Goal: Task Accomplishment & Management: Use online tool/utility

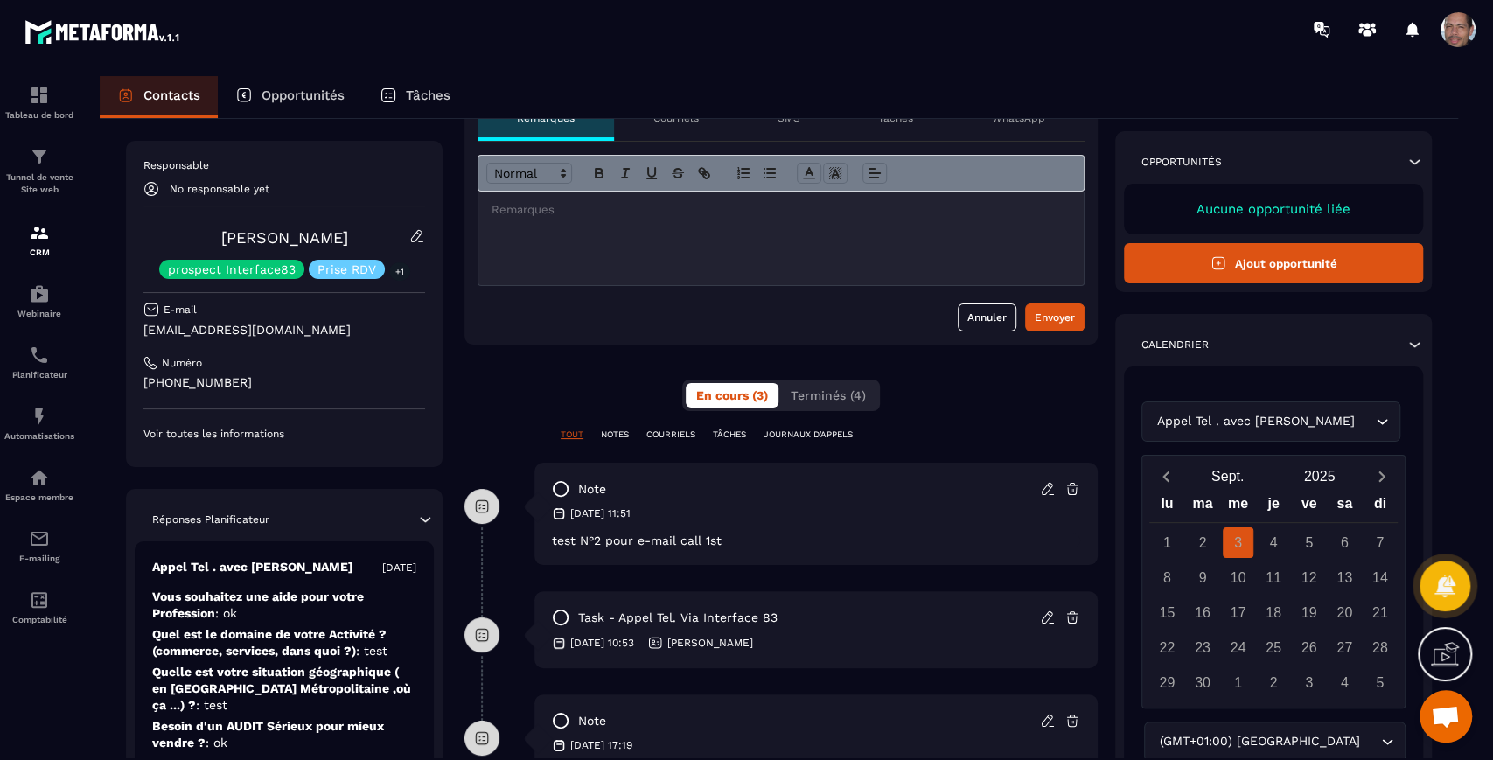
scroll to position [194, 0]
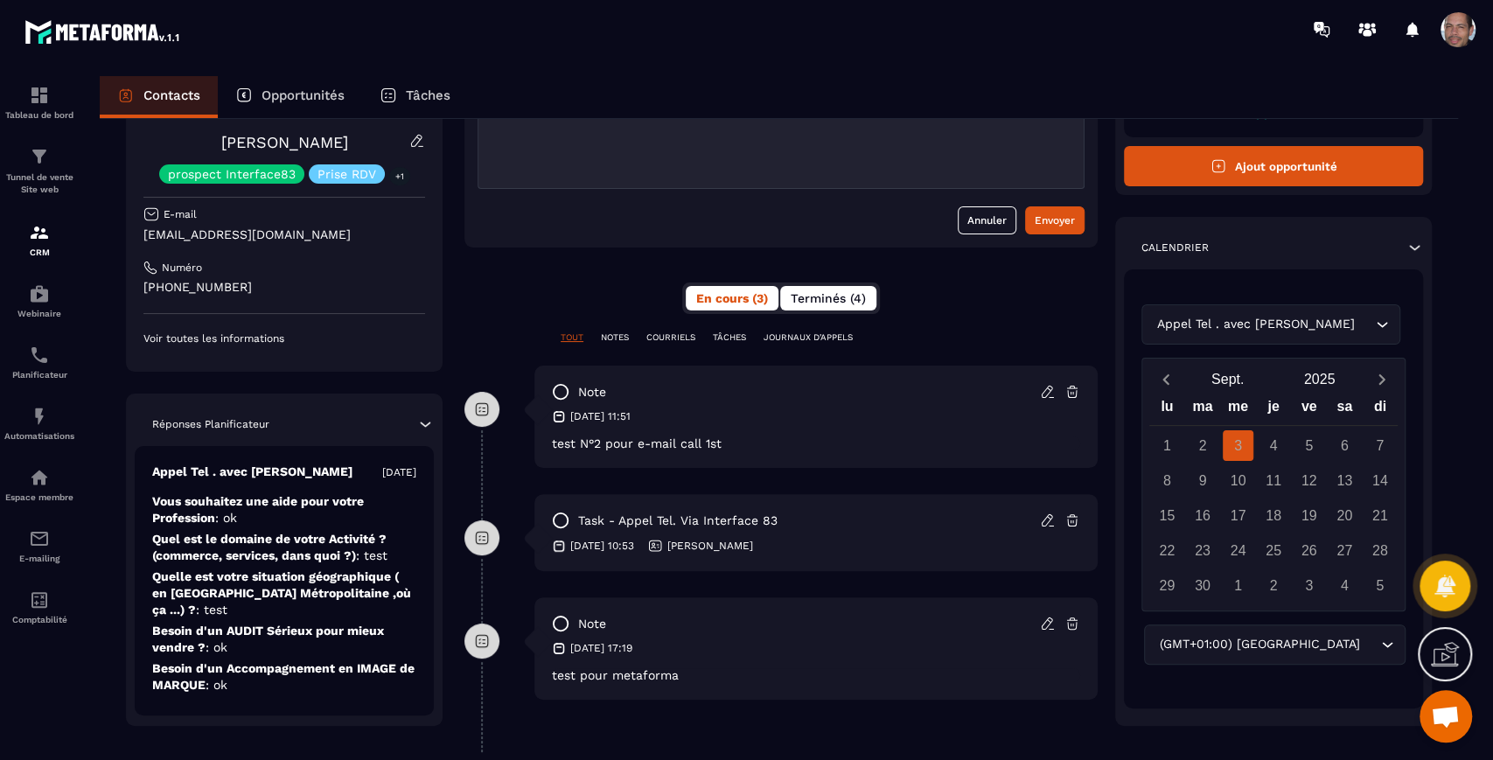
click at [815, 300] on span "Terminés (4)" at bounding box center [828, 298] width 75 height 14
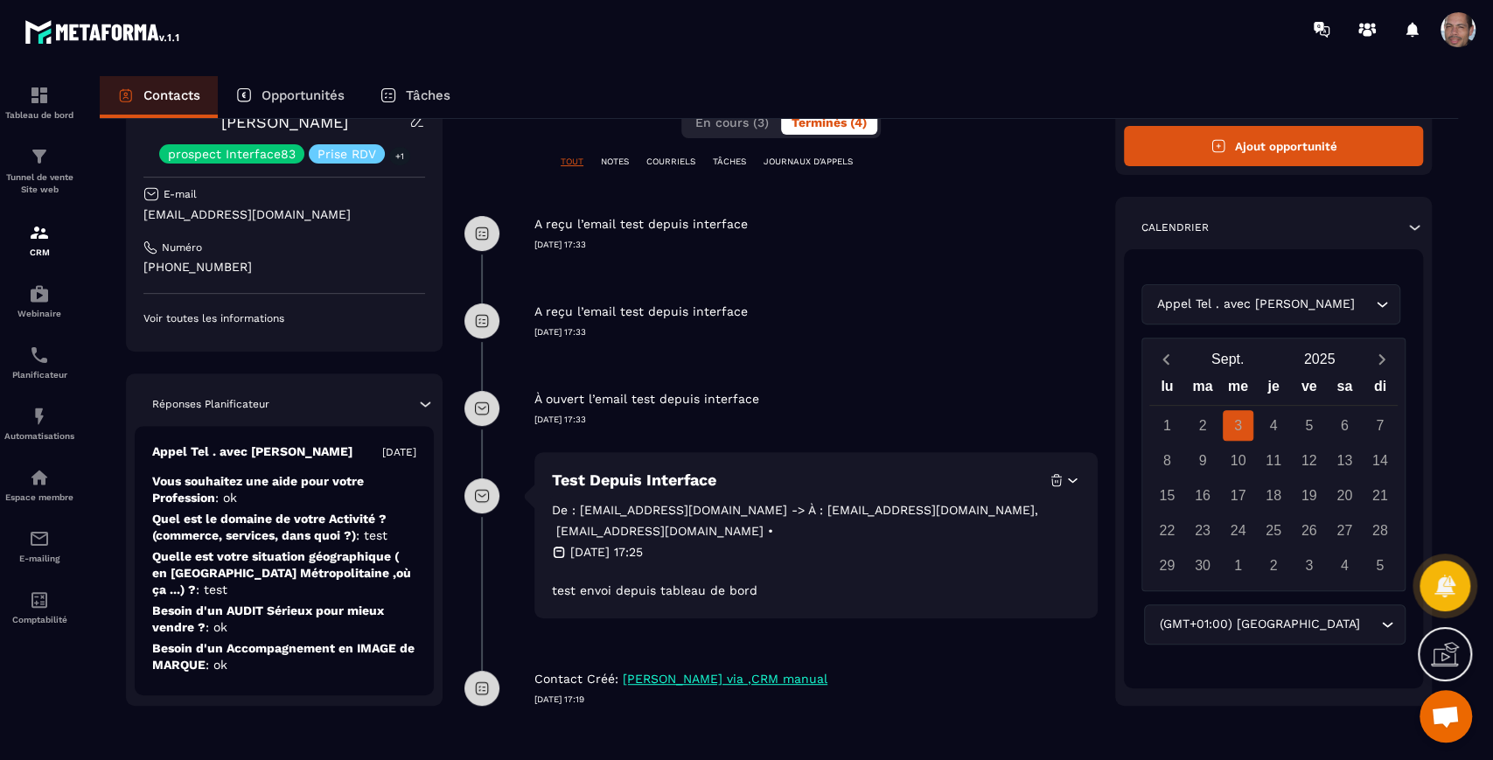
scroll to position [78, 0]
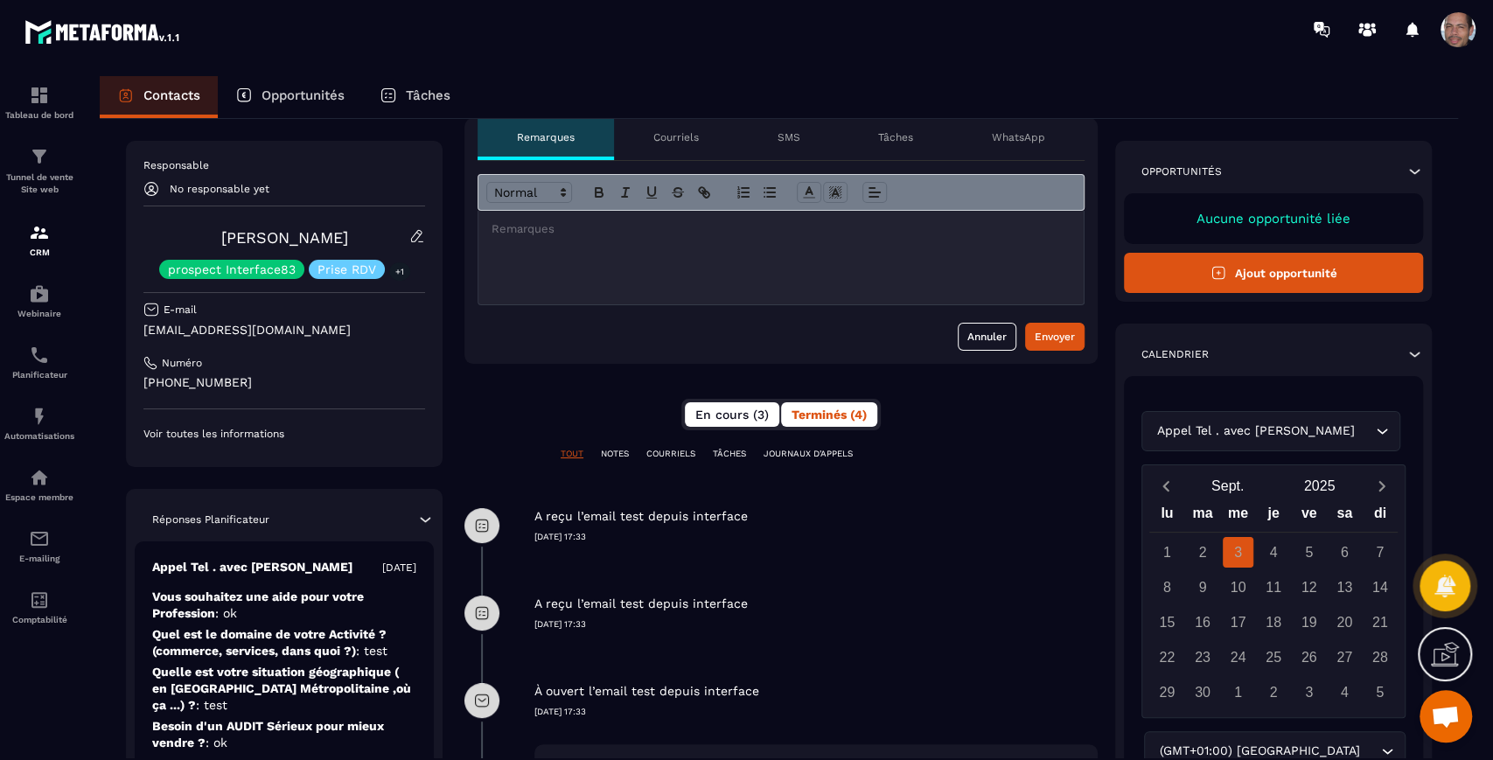
click at [735, 410] on span "En cours (3)" at bounding box center [731, 415] width 73 height 14
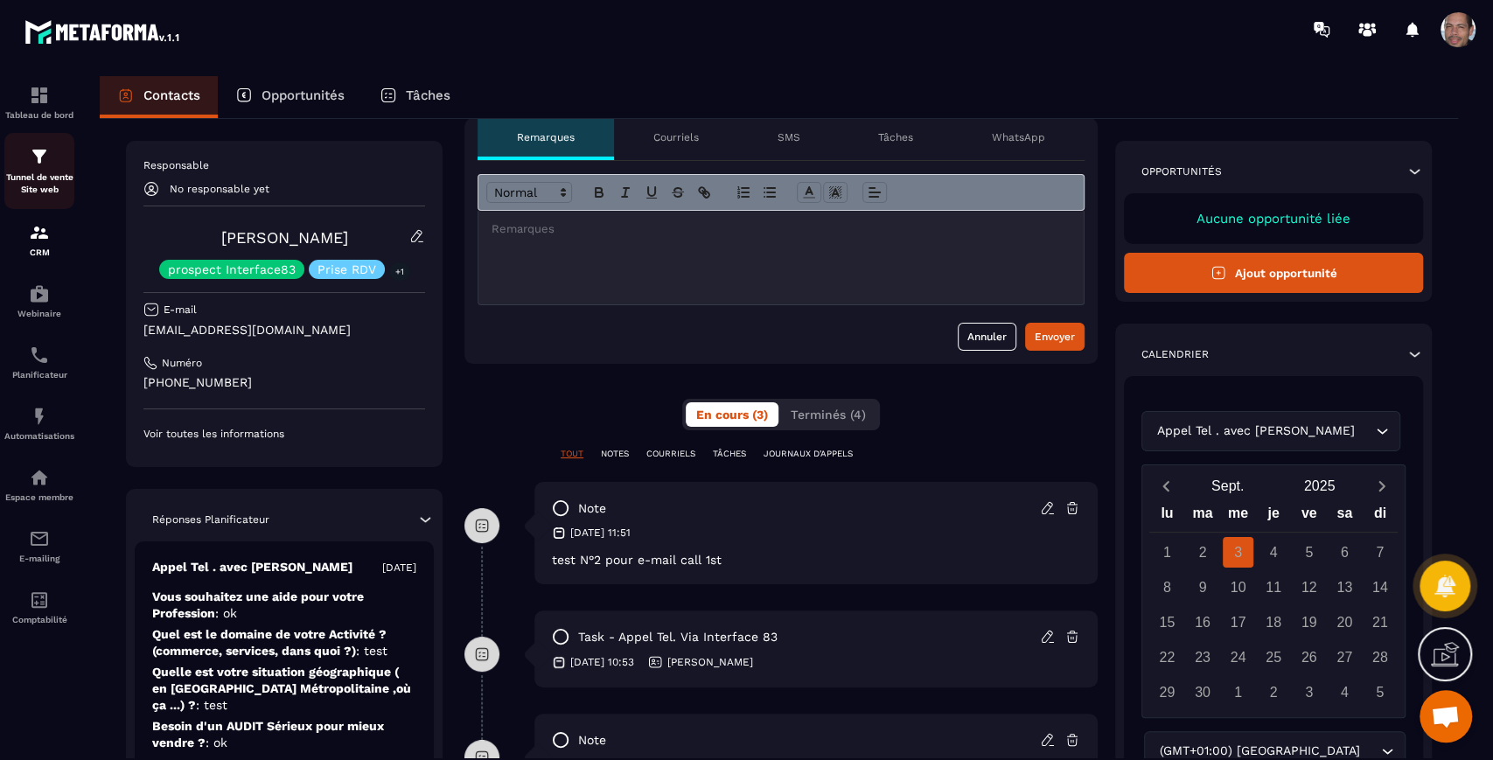
click at [54, 170] on div "Tunnel de vente Site web" at bounding box center [39, 171] width 70 height 50
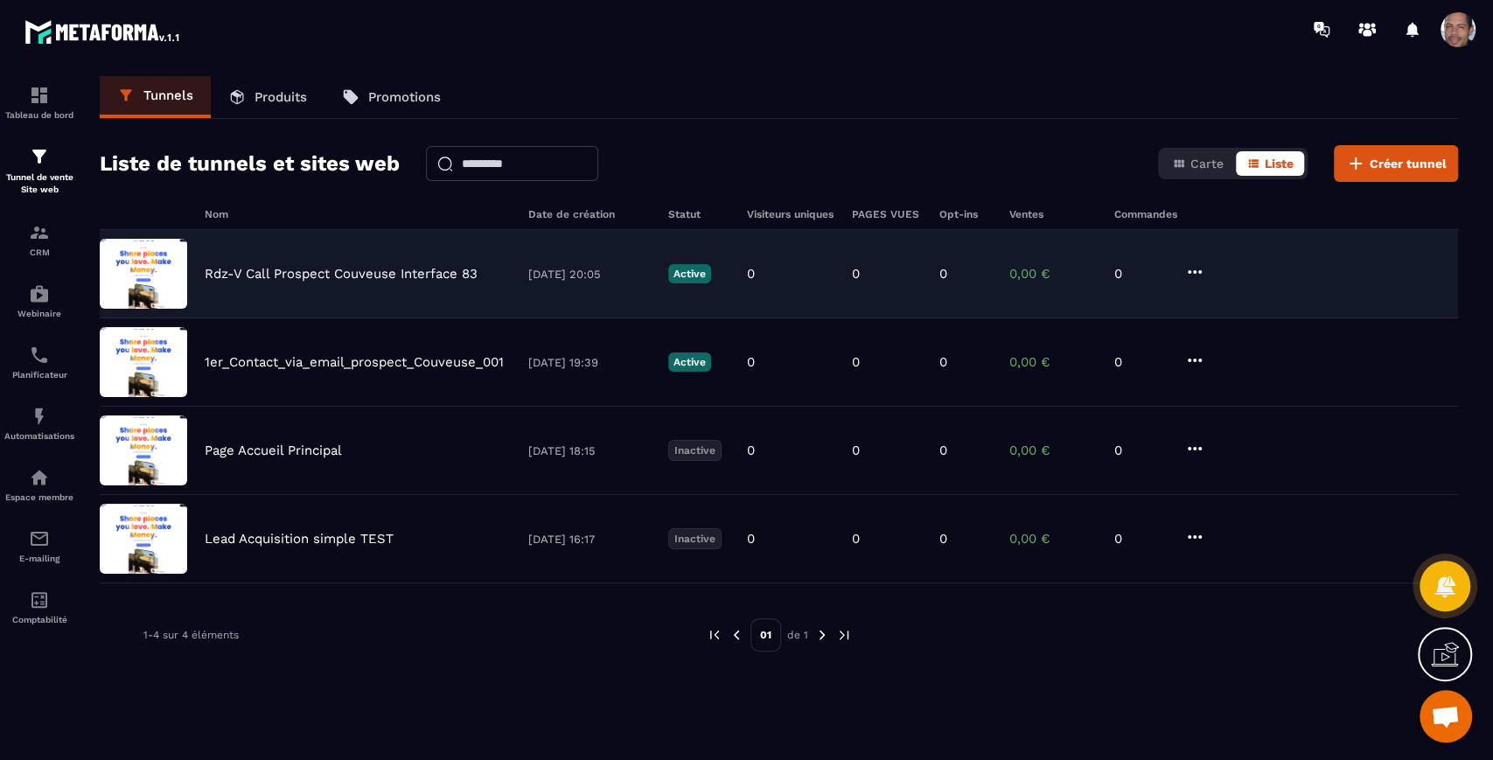
click at [1194, 276] on icon at bounding box center [1194, 272] width 21 height 21
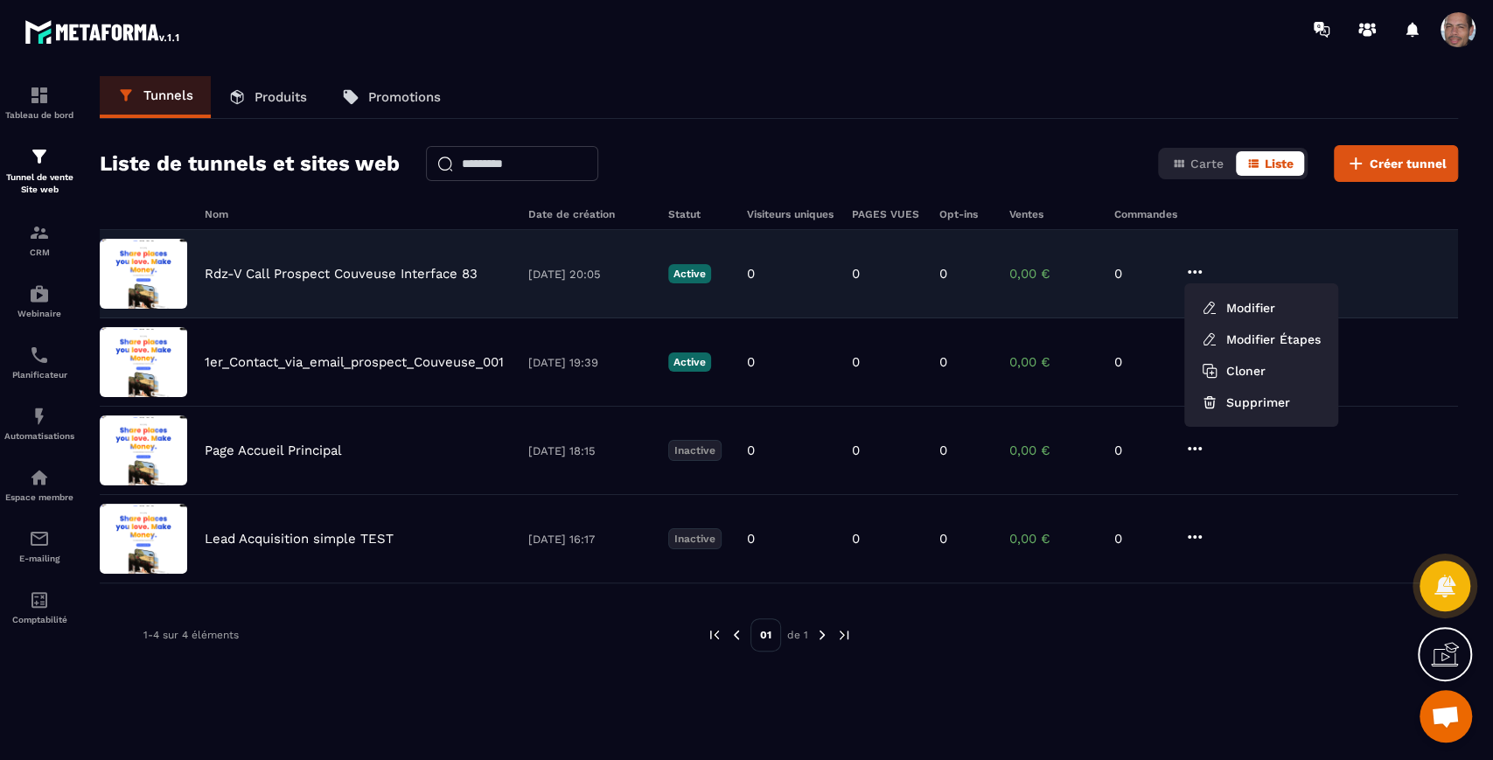
click at [412, 318] on div "Rdz-V Call Prospect Couveuse Interface 83 [DATE] 20:05 Active 0 0 0 0,00 € 0 Mo…" at bounding box center [779, 362] width 1358 height 88
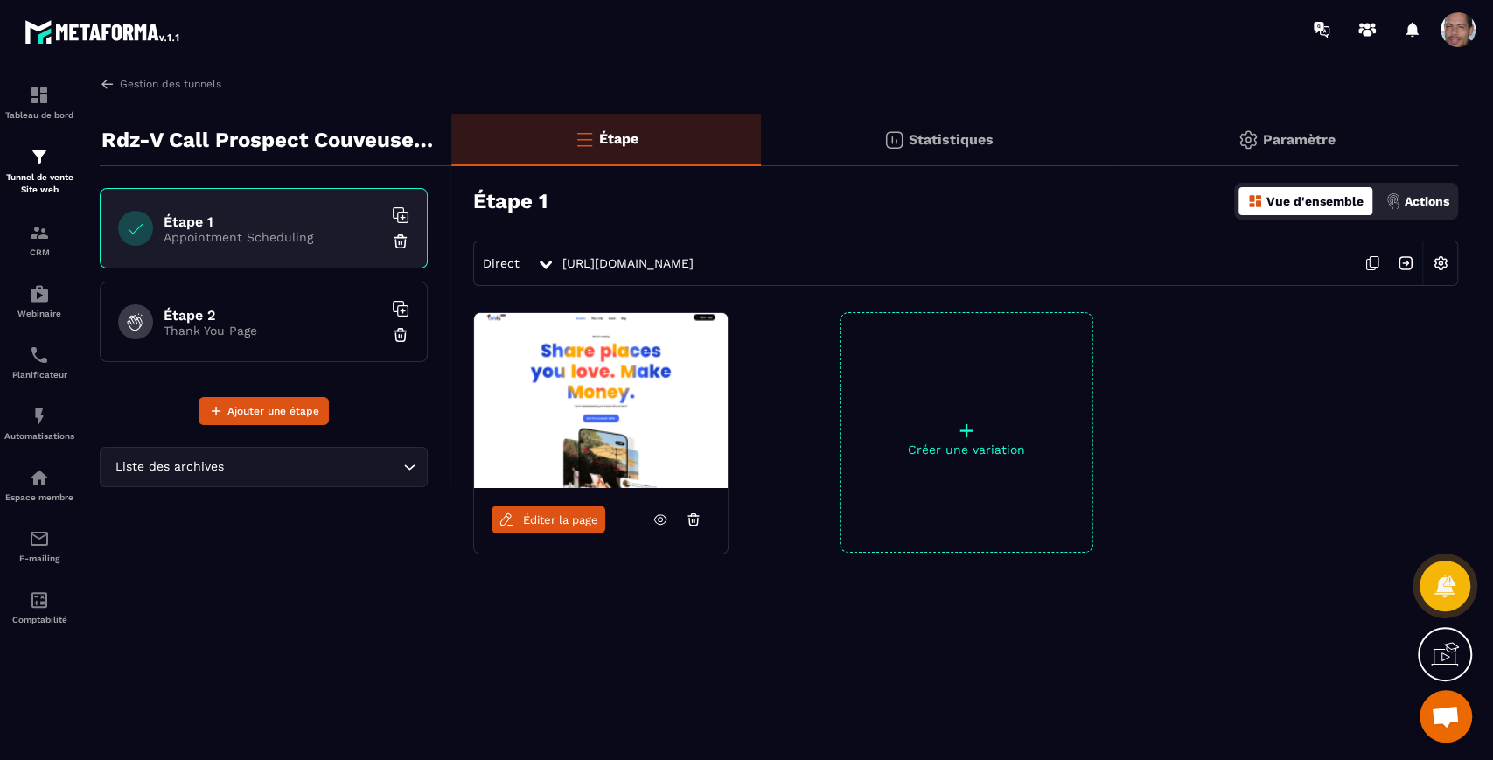
click at [1413, 201] on p "Actions" at bounding box center [1427, 201] width 45 height 14
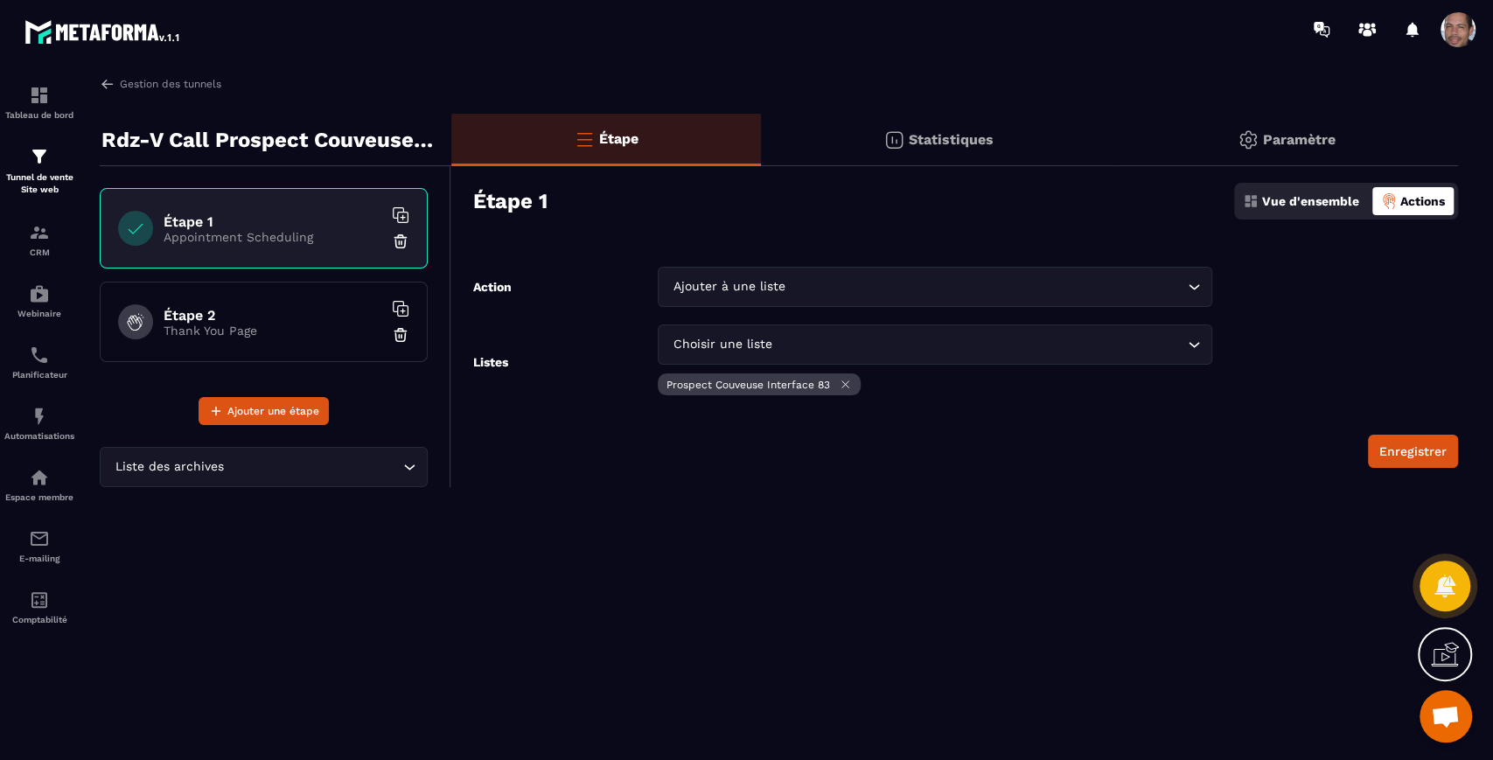
click at [1196, 338] on icon "Search for option" at bounding box center [1193, 344] width 17 height 17
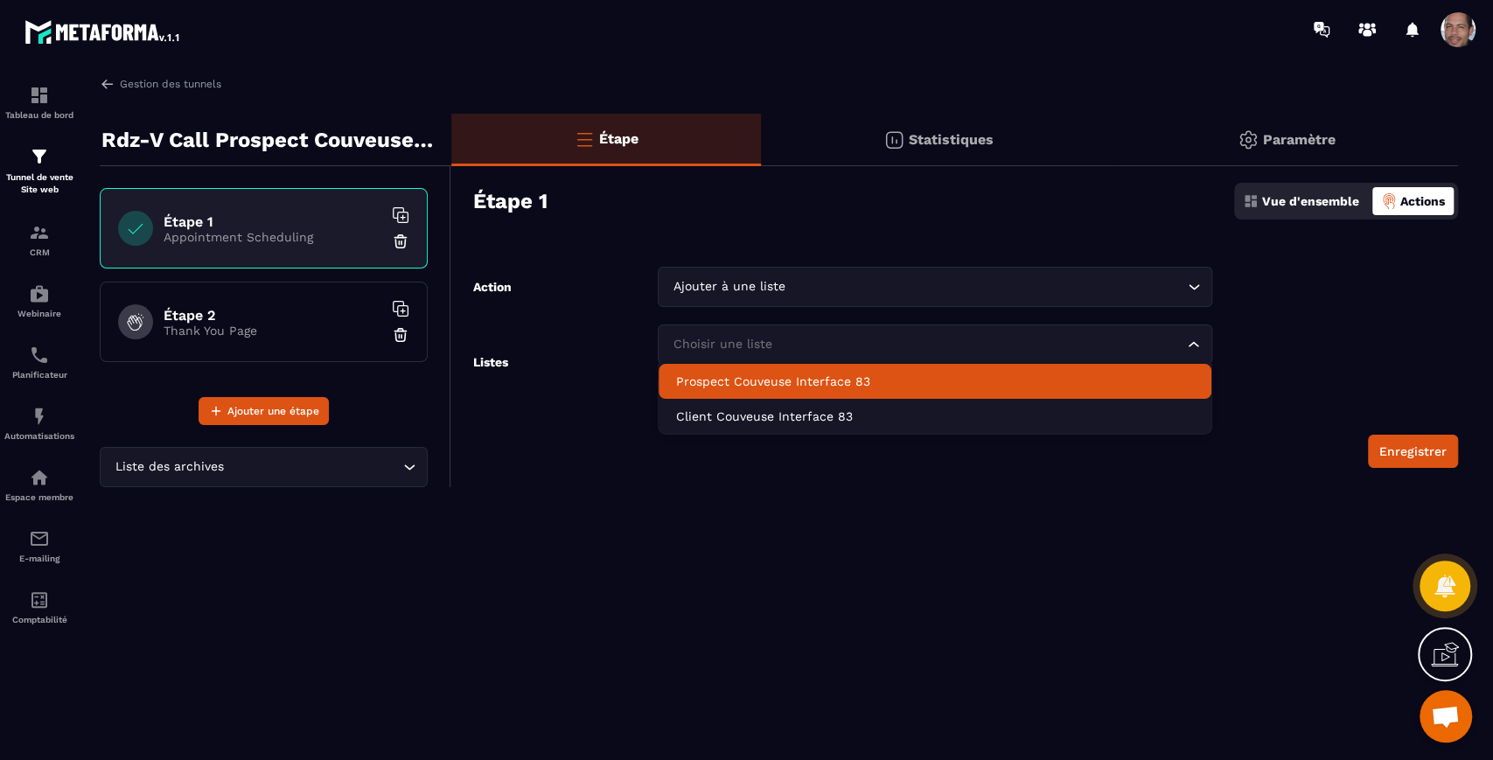
click at [975, 381] on p "Prospect Couveuse Interface 83" at bounding box center [934, 381] width 517 height 17
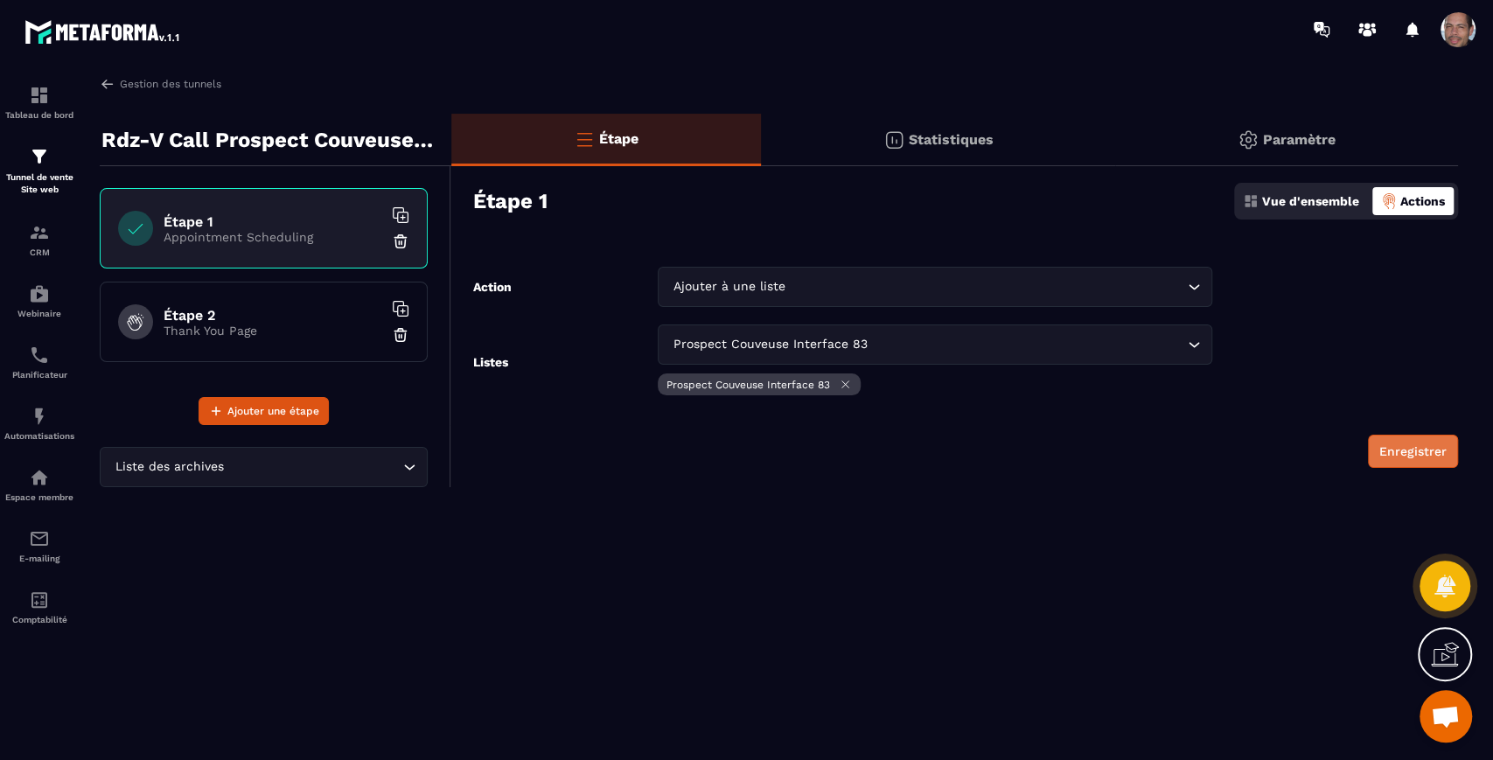
click at [1425, 442] on button "Enregistrer" at bounding box center [1413, 451] width 90 height 33
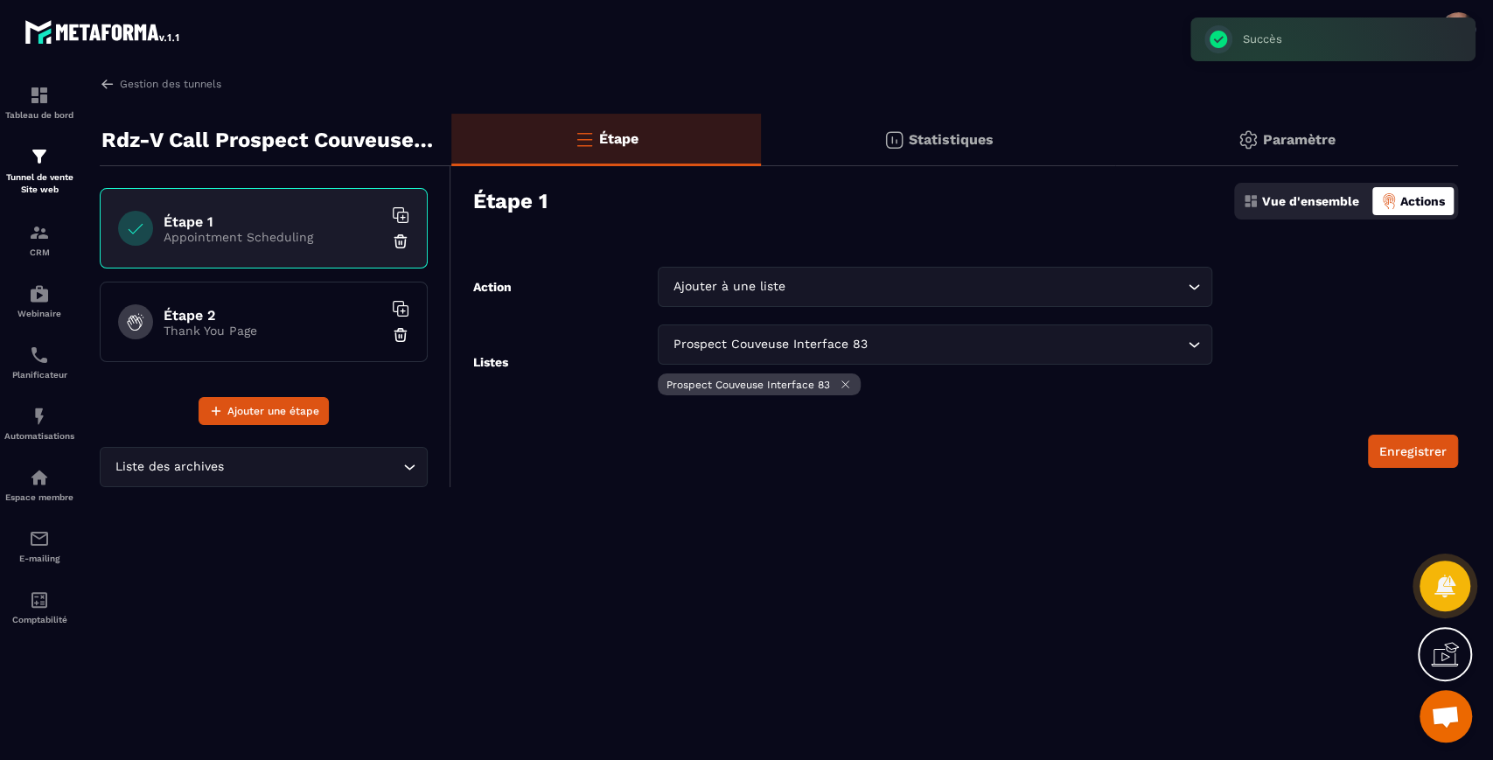
click at [1322, 206] on p "Vue d'ensemble" at bounding box center [1310, 201] width 97 height 14
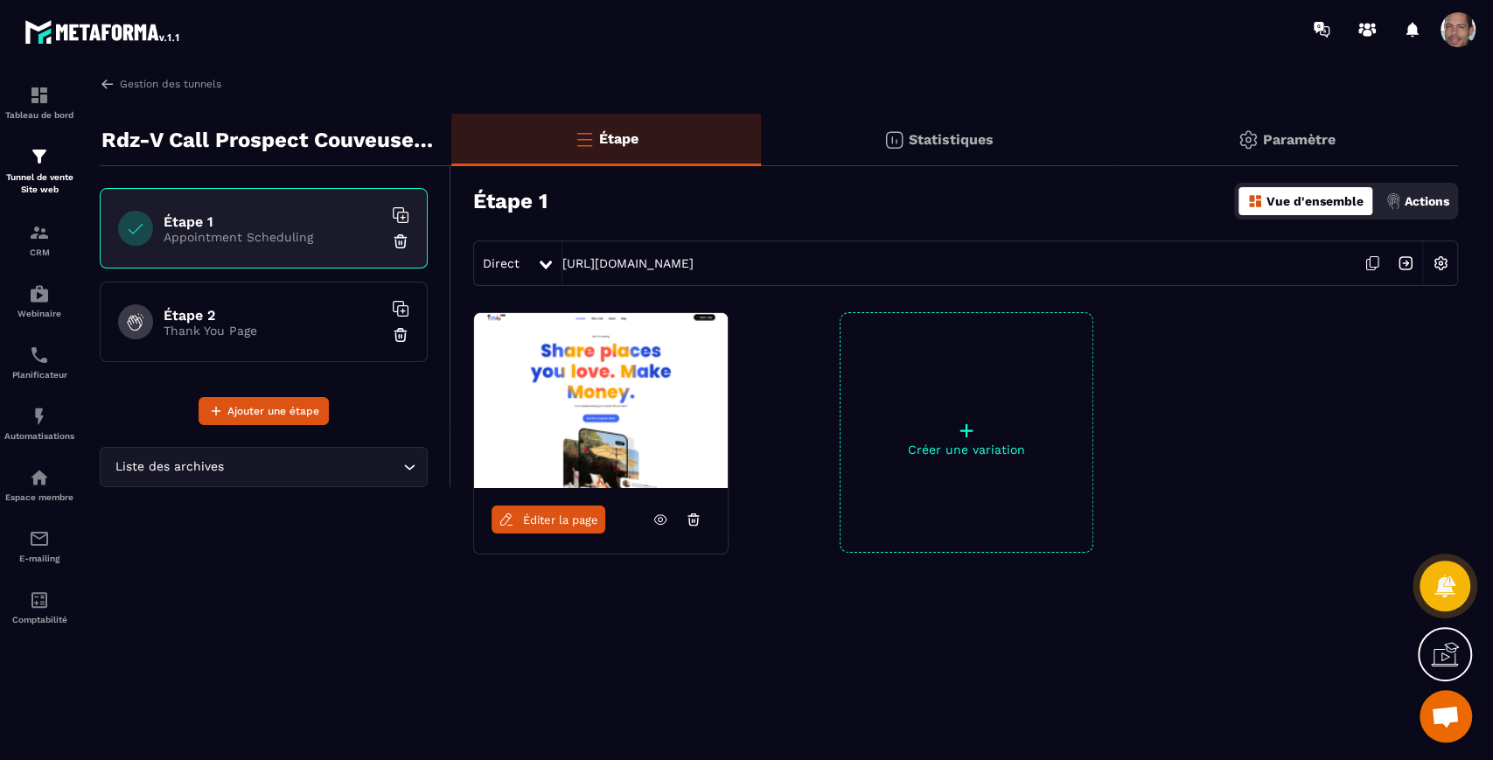
click at [262, 308] on h6 "Étape 2" at bounding box center [273, 315] width 219 height 17
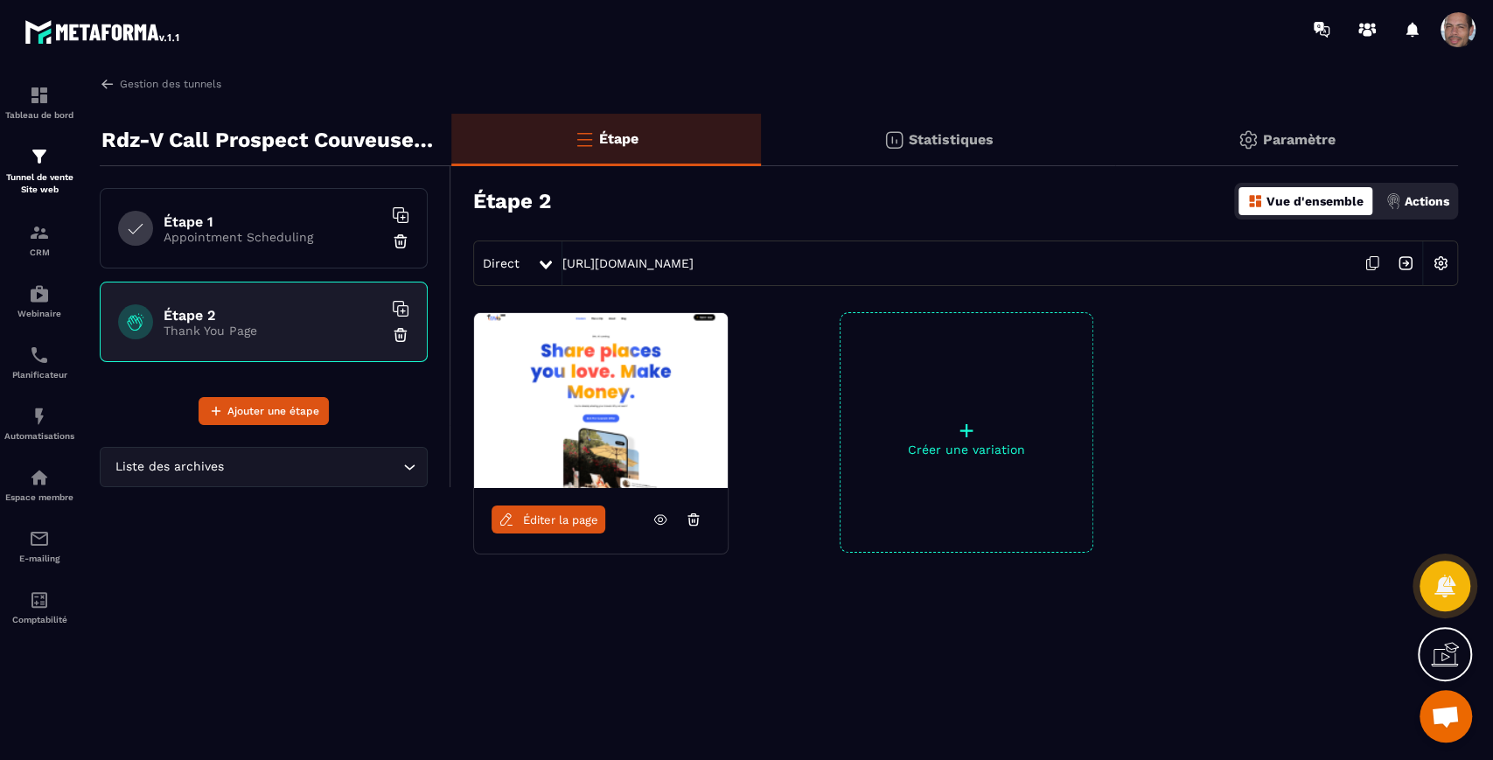
click at [647, 510] on link at bounding box center [660, 520] width 33 height 28
click at [273, 239] on p "Appointment Scheduling" at bounding box center [273, 237] width 219 height 14
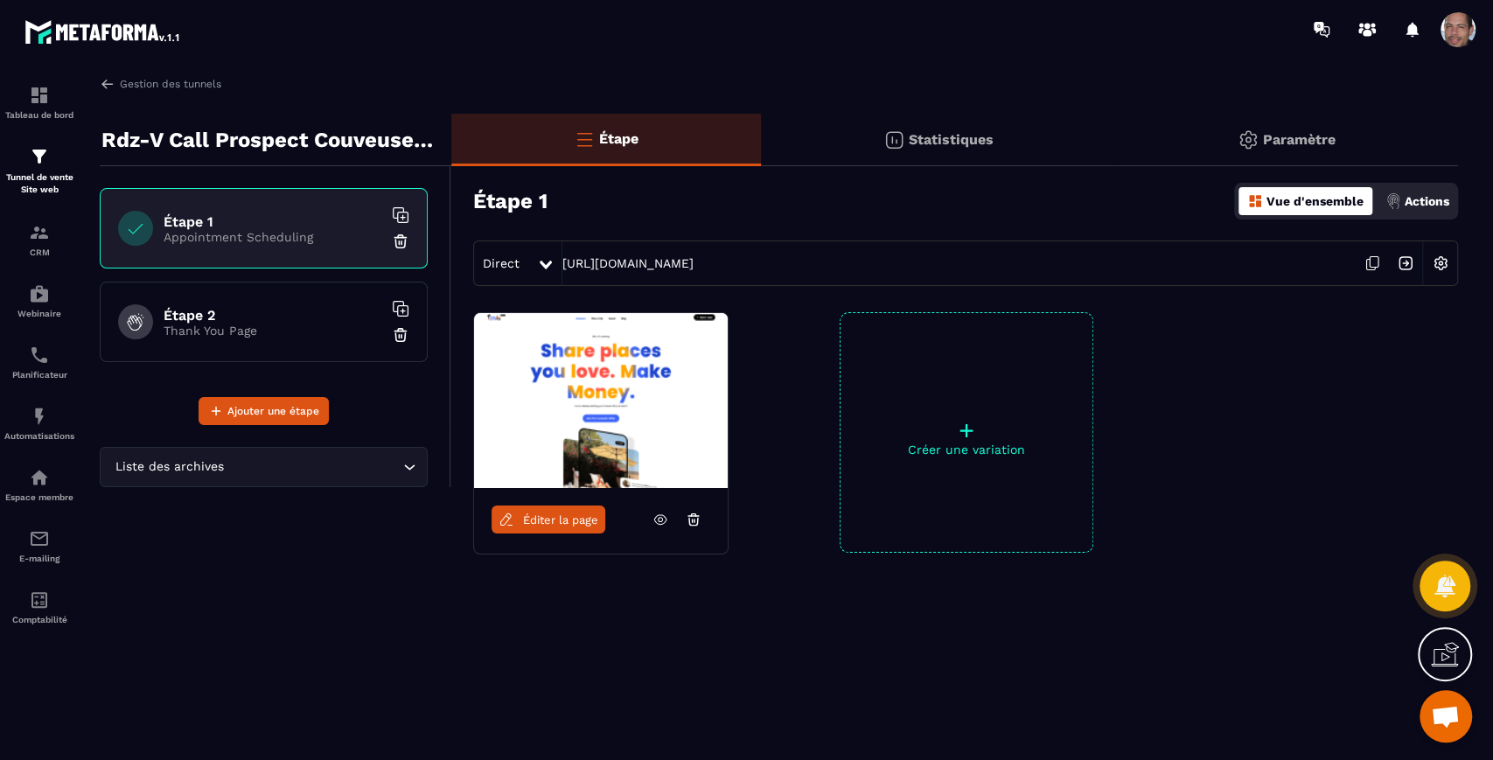
click at [665, 516] on icon at bounding box center [660, 520] width 16 height 16
click at [1438, 258] on img at bounding box center [1440, 263] width 33 height 33
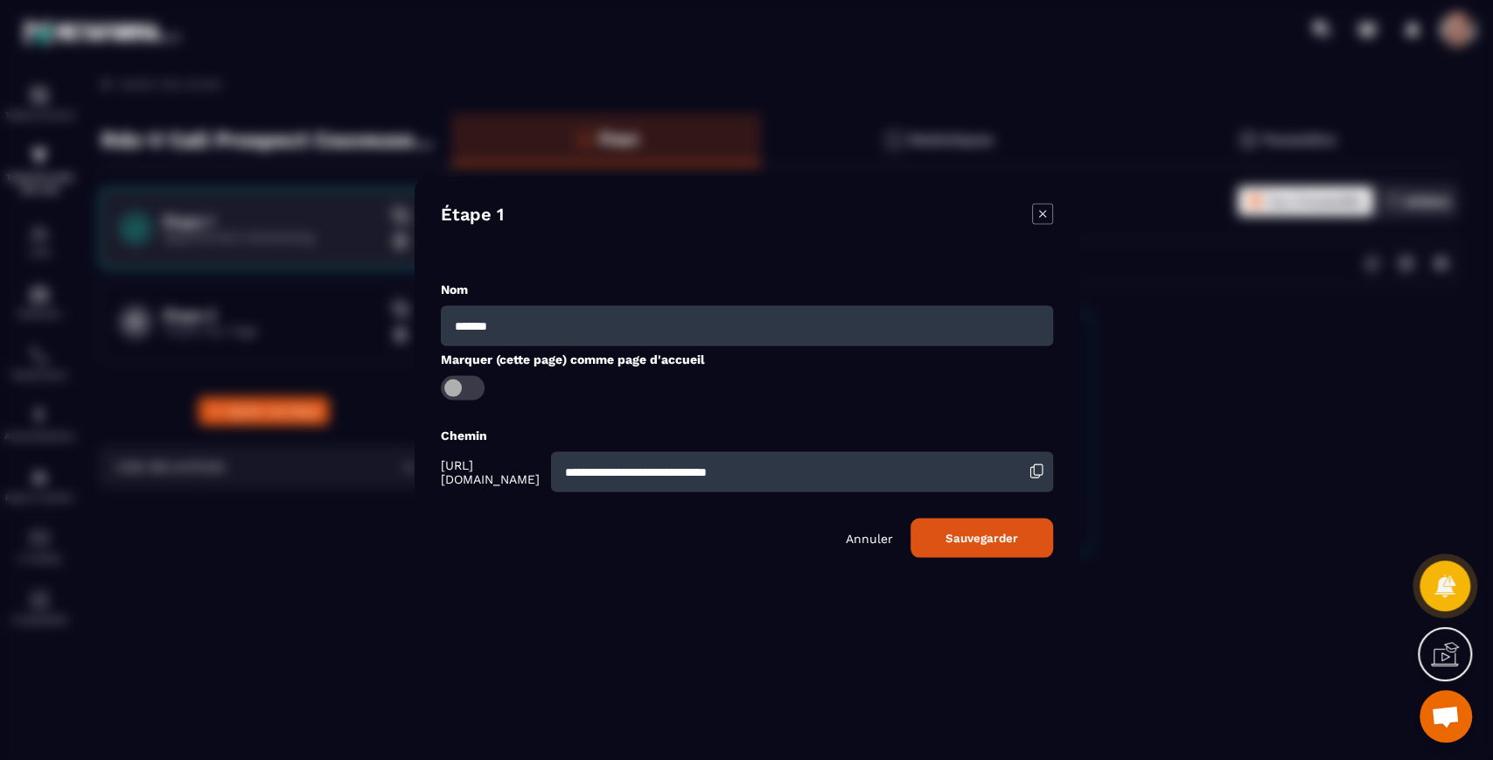
click at [867, 479] on input "**********" at bounding box center [801, 471] width 502 height 40
drag, startPoint x: 893, startPoint y: 466, endPoint x: 537, endPoint y: 468, distance: 356.0
click at [537, 468] on div "**********" at bounding box center [747, 471] width 612 height 40
drag, startPoint x: 605, startPoint y: 326, endPoint x: 280, endPoint y: 308, distance: 325.9
click at [280, 308] on section "**********" at bounding box center [746, 380] width 1493 height 760
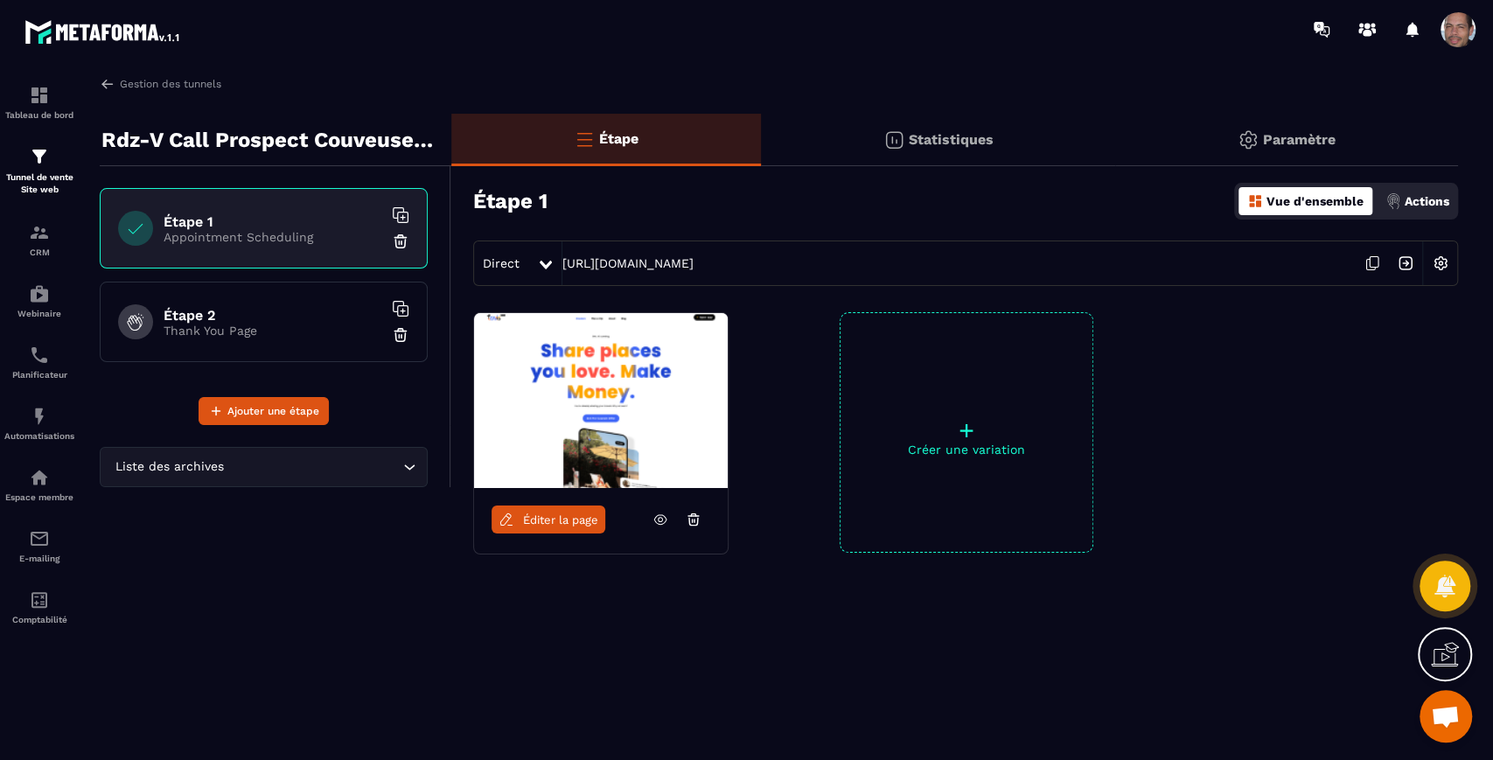
click at [1411, 263] on img at bounding box center [1405, 263] width 33 height 33
click at [1447, 258] on img at bounding box center [1440, 263] width 33 height 33
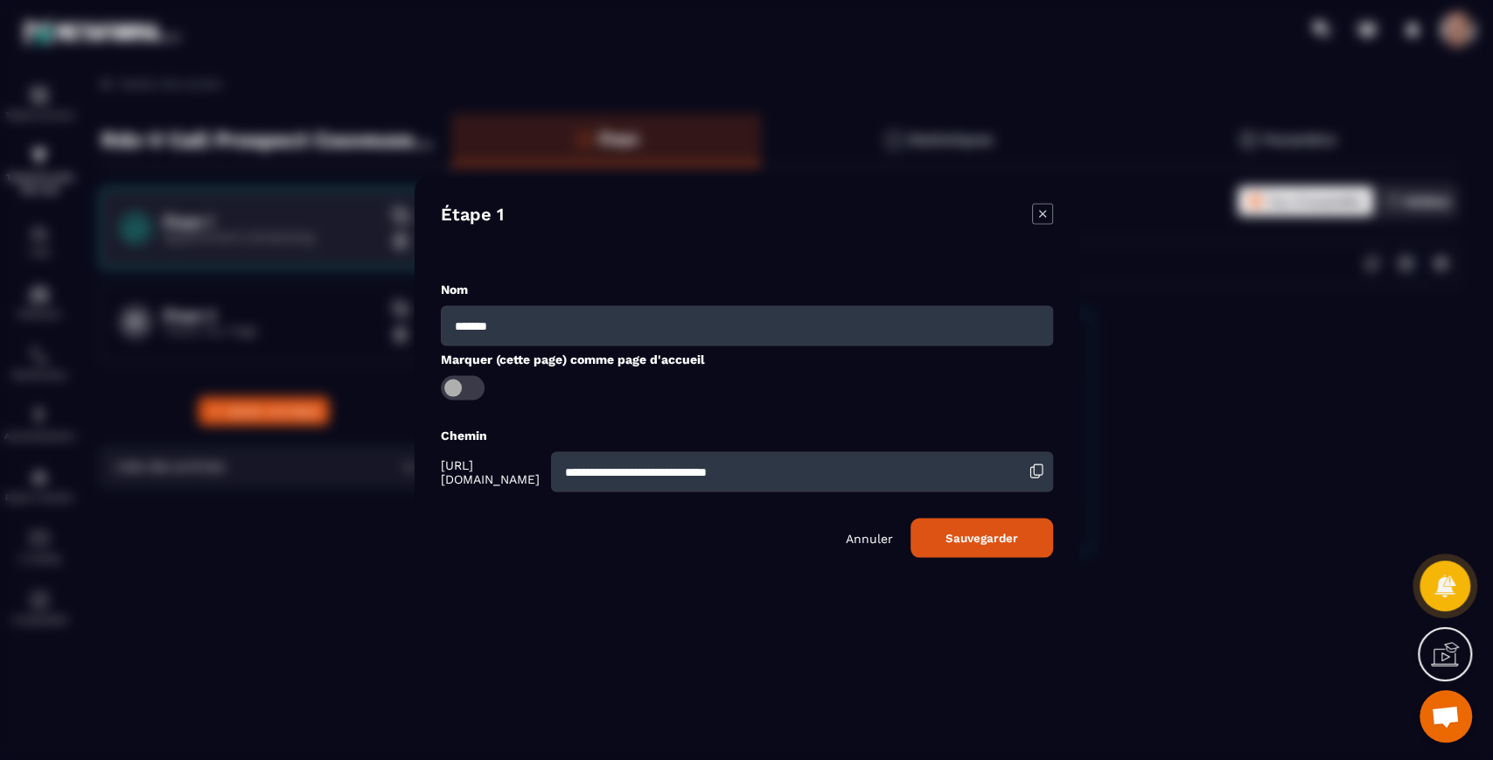
drag, startPoint x: 890, startPoint y: 474, endPoint x: 571, endPoint y: 469, distance: 319.3
click at [571, 469] on div "**********" at bounding box center [747, 471] width 612 height 40
type input "*"
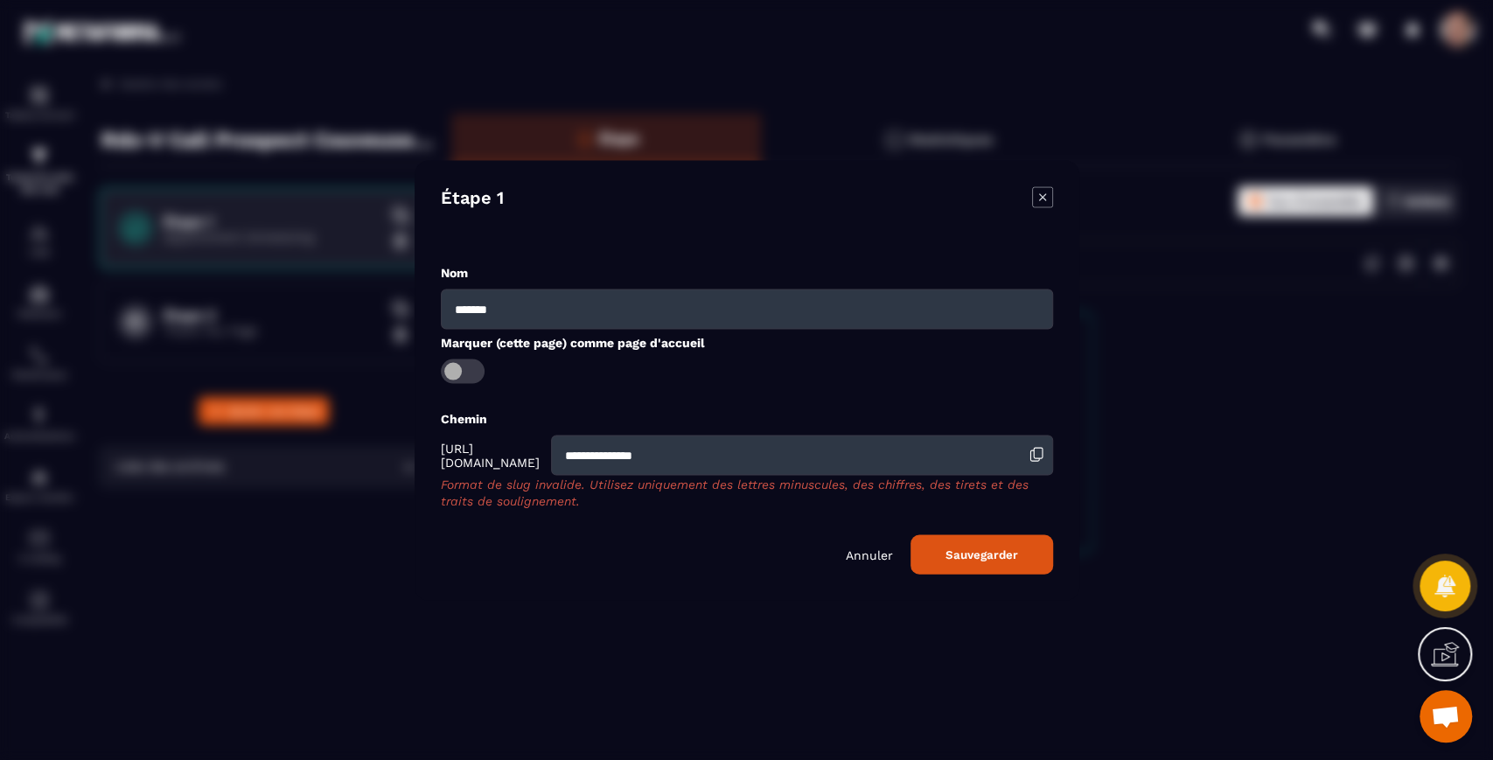
click at [1031, 544] on button "Sauvegarder" at bounding box center [981, 553] width 143 height 39
click at [644, 446] on input "**********" at bounding box center [801, 455] width 502 height 40
type input "**********"
click at [976, 547] on button "Sauvegarder" at bounding box center [981, 553] width 143 height 39
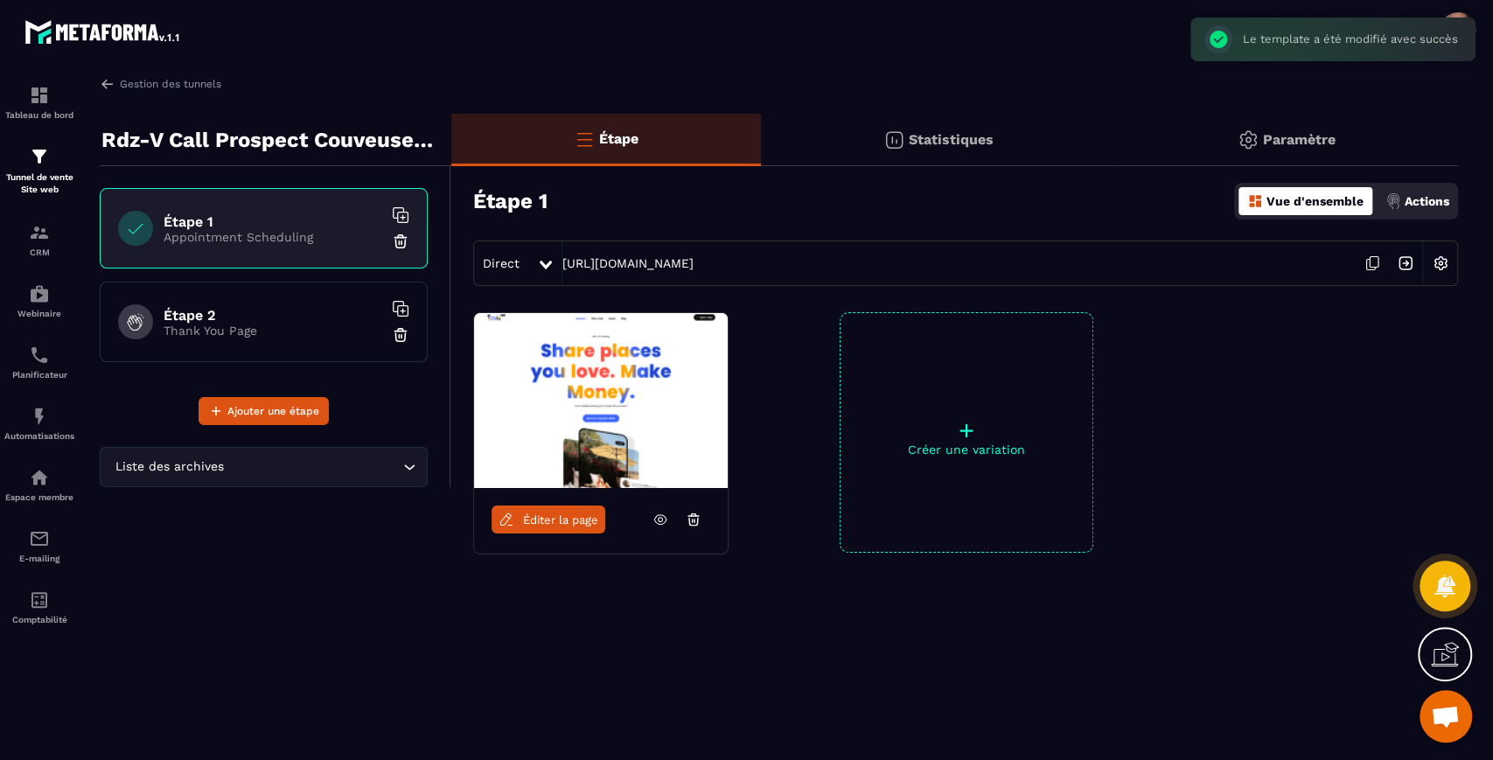
click at [1409, 258] on img at bounding box center [1405, 263] width 33 height 33
click at [666, 519] on icon at bounding box center [660, 520] width 16 height 16
click at [1370, 257] on icon at bounding box center [1374, 262] width 9 height 10
